Goal: Information Seeking & Learning: Understand process/instructions

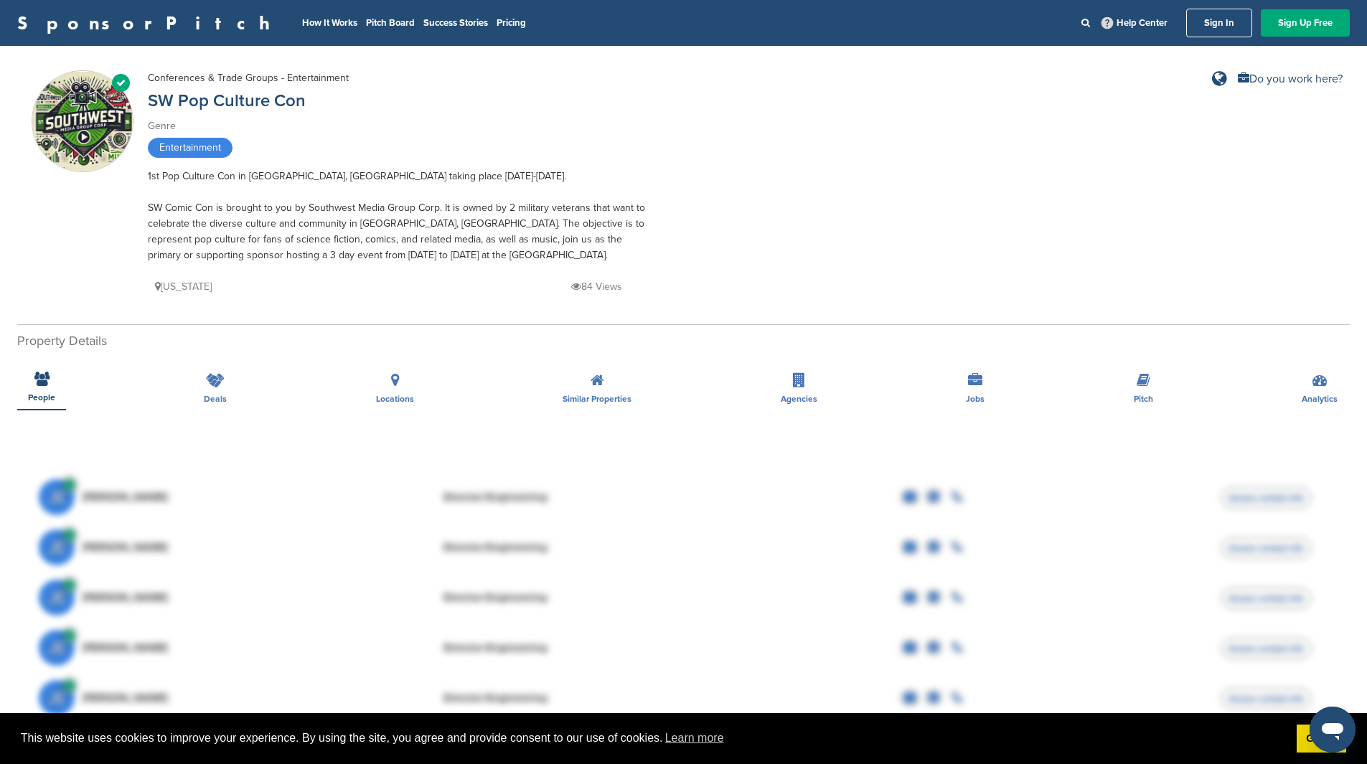
click at [93, 122] on img at bounding box center [82, 122] width 100 height 100
click at [302, 21] on link "How It Works" at bounding box center [329, 22] width 55 height 11
click at [245, 101] on link "SW Pop Culture Con" at bounding box center [227, 100] width 158 height 21
click at [796, 181] on div "Verified Conferences & Trade Groups - Entertainment SW Pop Culture Con Genre En…" at bounding box center [683, 186] width 1303 height 232
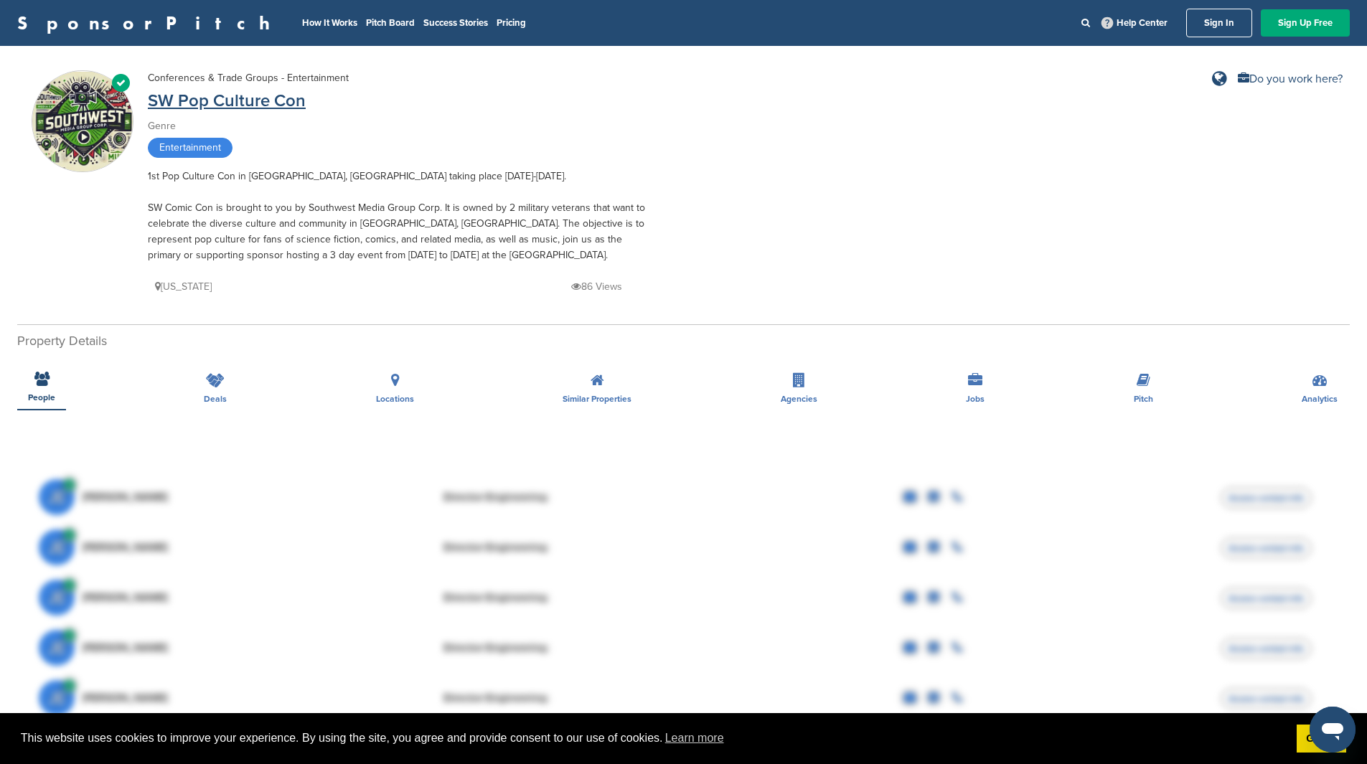
click at [182, 98] on link "SW Pop Culture Con" at bounding box center [227, 100] width 158 height 21
click at [302, 16] on li "How It Works" at bounding box center [329, 23] width 55 height 16
click at [302, 23] on link "How It Works" at bounding box center [329, 22] width 55 height 11
